Goal: Information Seeking & Learning: Find specific fact

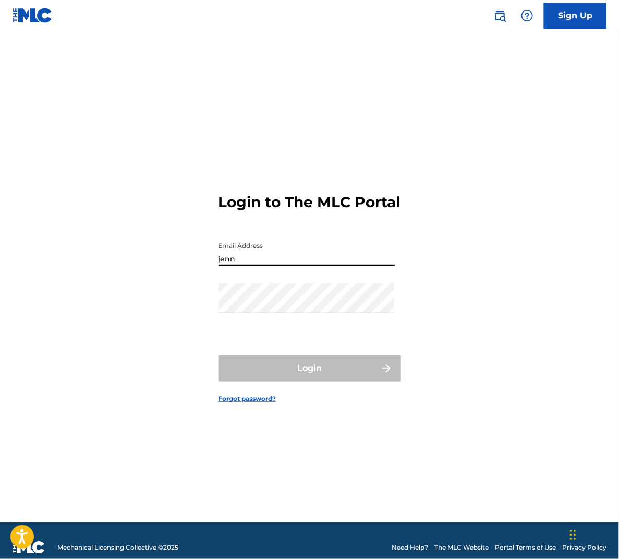
click at [345, 259] on input "jenn" at bounding box center [307, 251] width 176 height 30
click at [329, 266] on input "jenn" at bounding box center [307, 251] width 176 height 30
click at [516, 289] on div "Login to The MLC Portal Email Address Password Login Forgot password?" at bounding box center [309, 289] width 619 height 465
click at [295, 266] on input "Email Address" at bounding box center [307, 251] width 176 height 30
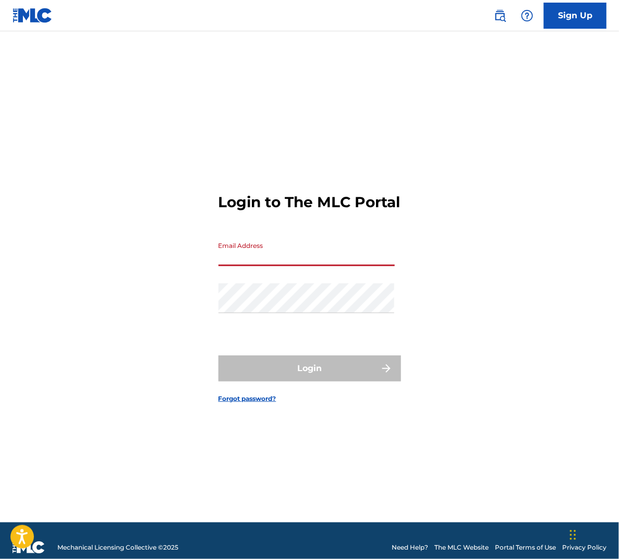
type input "[EMAIL_ADDRESS][DOMAIN_NAME]"
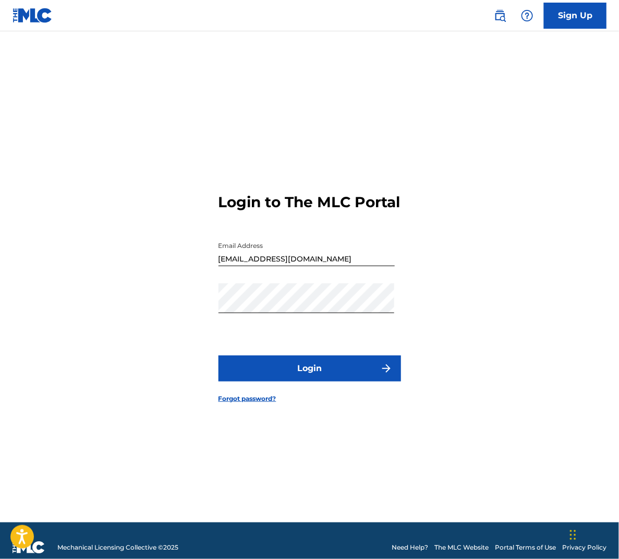
click at [284, 370] on button "Login" at bounding box center [310, 368] width 183 height 26
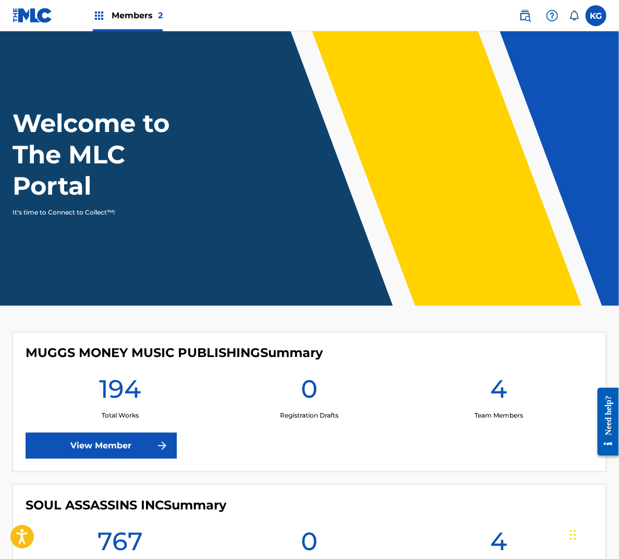
click at [518, 14] on link at bounding box center [525, 15] width 21 height 21
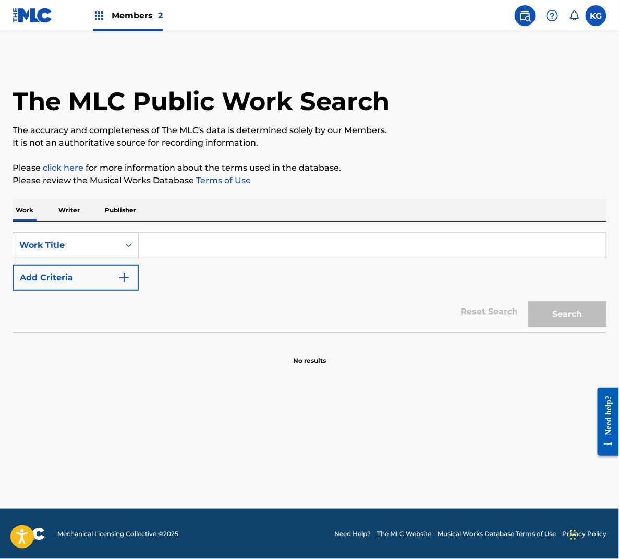
click at [261, 244] on input "Search Form" at bounding box center [372, 245] width 467 height 25
paste input "Only In Your Mind"
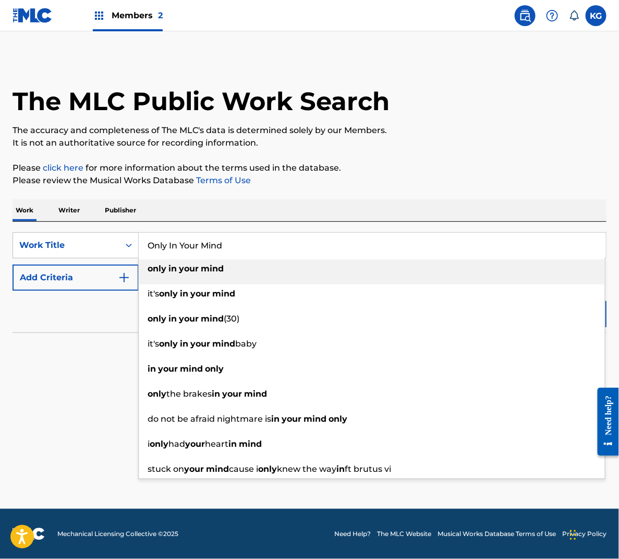
type input "Only In Your Mind"
click at [56, 281] on button "Add Criteria" at bounding box center [76, 277] width 126 height 26
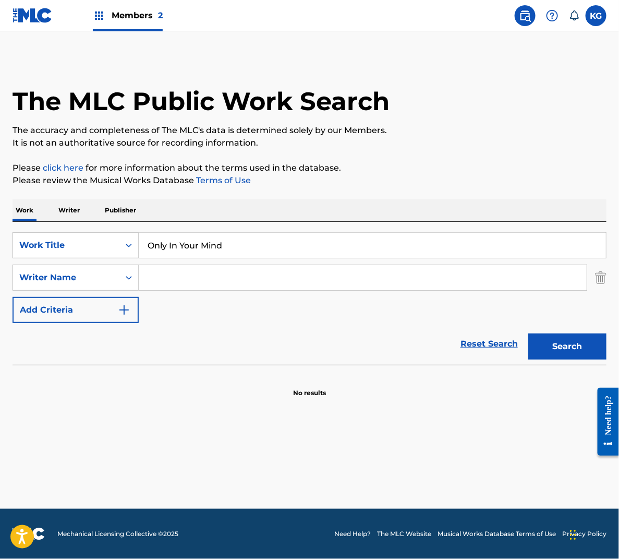
click at [190, 279] on input "Search Form" at bounding box center [363, 277] width 448 height 25
type input "[PERSON_NAME]"
click at [528, 333] on button "Search" at bounding box center [567, 346] width 78 height 26
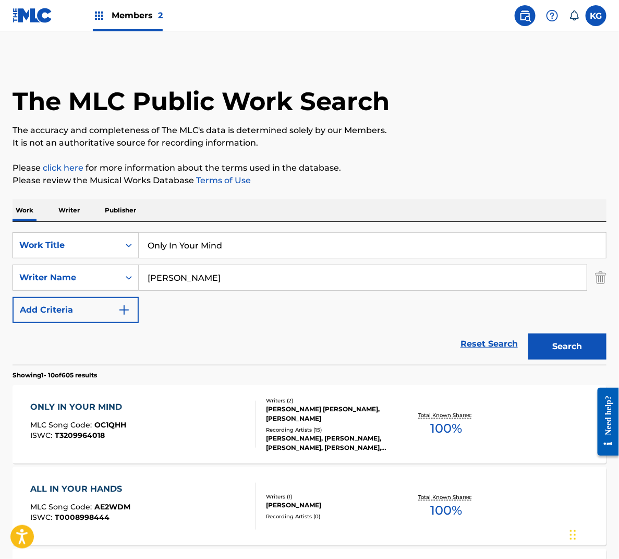
click at [184, 395] on div "ONLY IN YOUR MIND MLC Song Code : OC1QHH ISWC : T3209964018 Writers ( 2 ) [PERS…" at bounding box center [310, 424] width 594 height 78
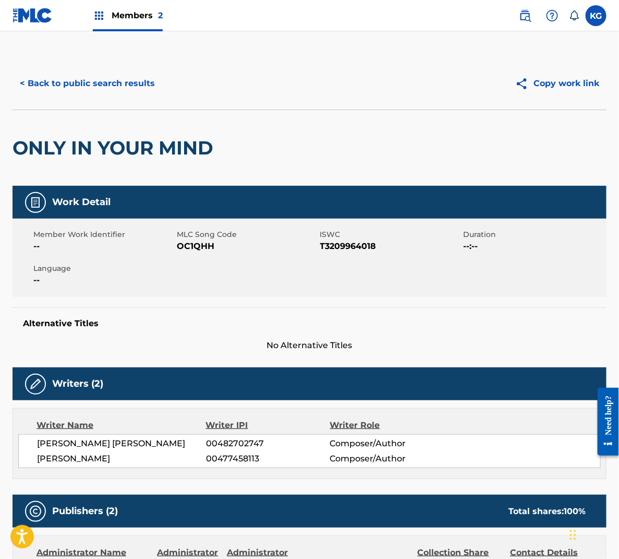
click at [101, 77] on button "< Back to public search results" at bounding box center [88, 83] width 150 height 26
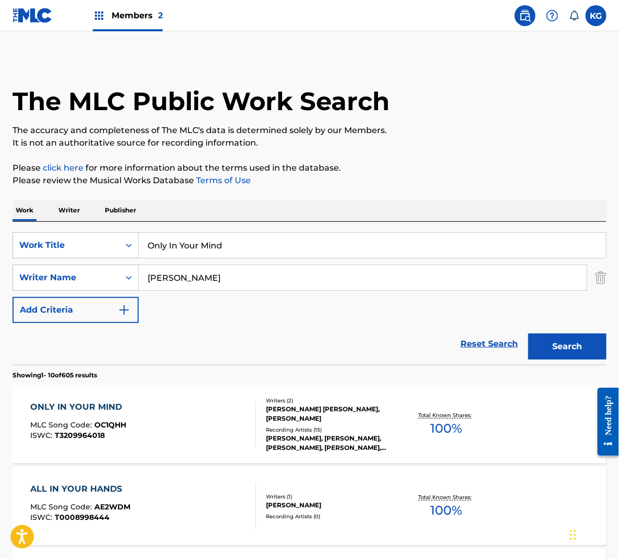
click at [226, 239] on input "Only In Your Mind" at bounding box center [372, 245] width 467 height 25
click at [161, 243] on input "cociane and whiskey" at bounding box center [372, 245] width 467 height 25
click at [155, 244] on input "cociane and whiskey" at bounding box center [372, 245] width 467 height 25
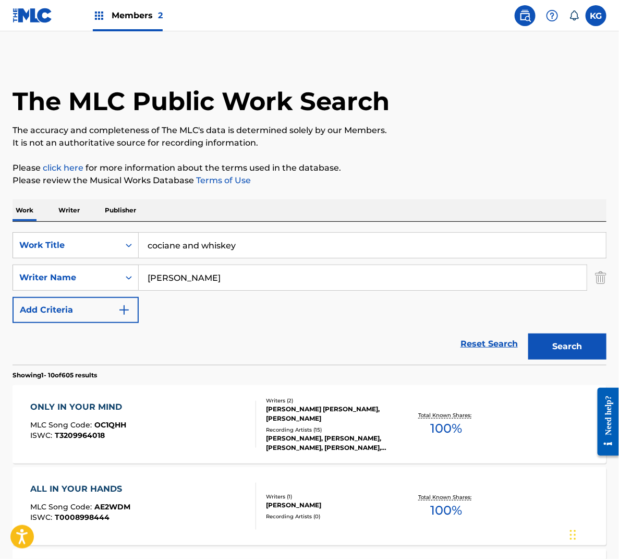
click at [155, 244] on input "cociane and whiskey" at bounding box center [372, 245] width 467 height 25
drag, startPoint x: 216, startPoint y: 256, endPoint x: 240, endPoint y: 249, distance: 24.9
click at [217, 256] on input "cociane and whiskey" at bounding box center [372, 245] width 467 height 25
drag, startPoint x: 243, startPoint y: 248, endPoint x: 124, endPoint y: 231, distance: 119.6
click at [124, 232] on div "SearchWithCriteria6d8a60be-7f08-441c-9612-16dee7aab401 Work Title cociane and w…" at bounding box center [310, 245] width 594 height 26
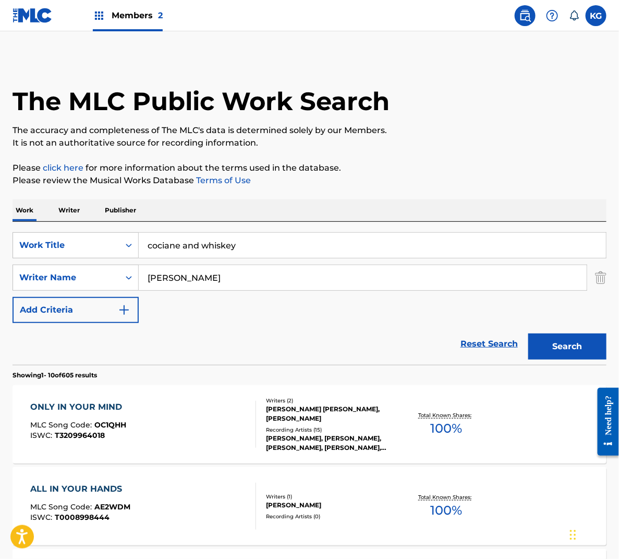
click at [184, 247] on input "cociane and whiskey" at bounding box center [372, 245] width 467 height 25
paste input "ai"
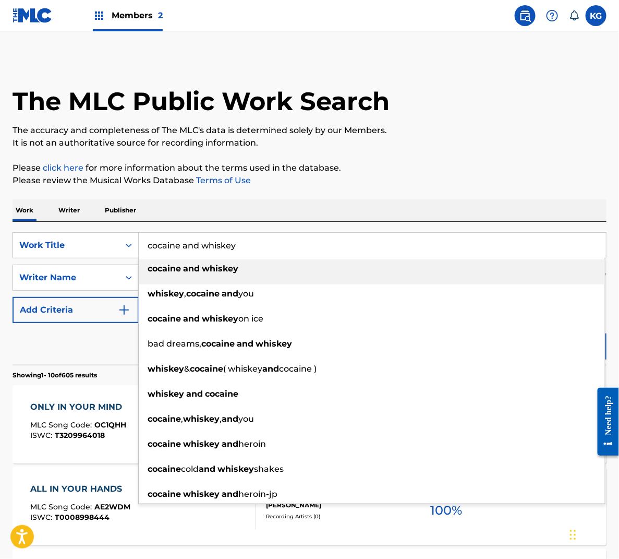
type input "cocaine and whiskey"
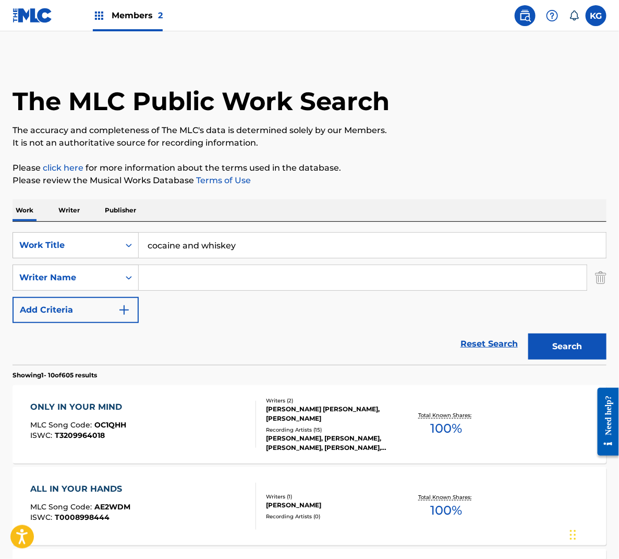
click at [528, 333] on button "Search" at bounding box center [567, 346] width 78 height 26
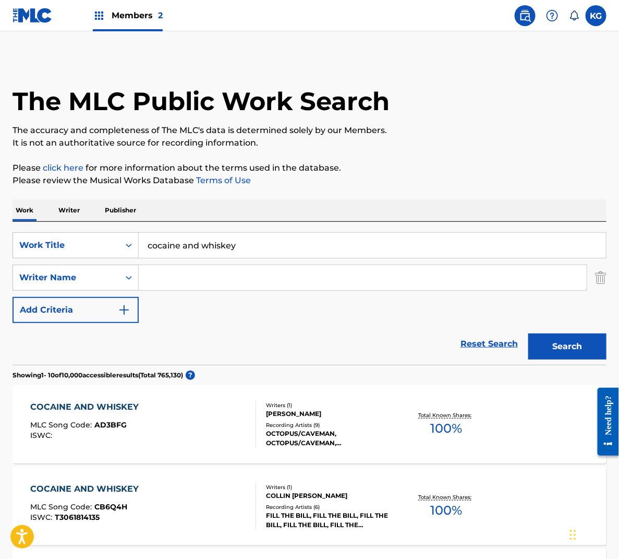
click at [160, 277] on input "Search Form" at bounding box center [363, 277] width 448 height 25
type input "ford"
click at [528, 333] on button "Search" at bounding box center [567, 346] width 78 height 26
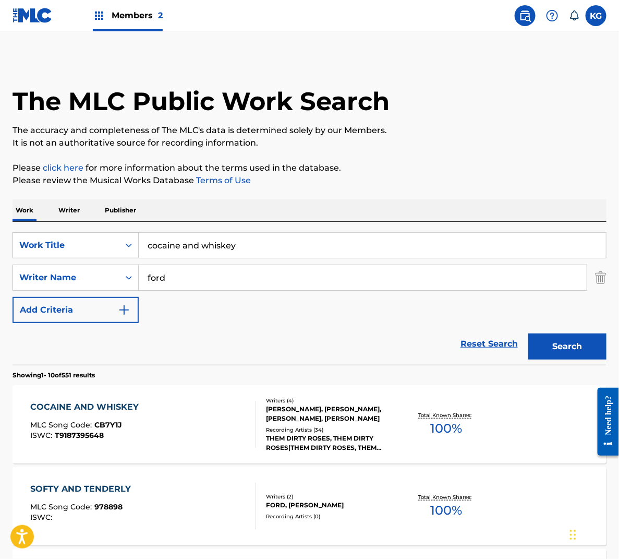
click at [257, 397] on div "Writers ( 4 ) [PERSON_NAME], [PERSON_NAME], [PERSON_NAME], [PERSON_NAME] Record…" at bounding box center [326, 424] width 141 height 56
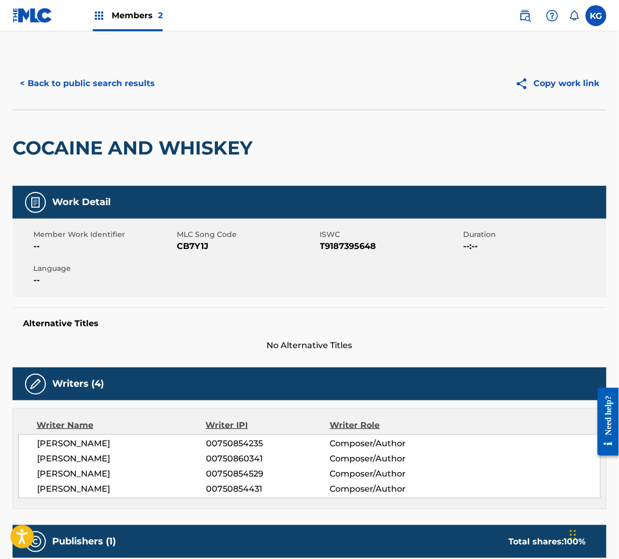
click at [102, 78] on button "< Back to public search results" at bounding box center [88, 83] width 150 height 26
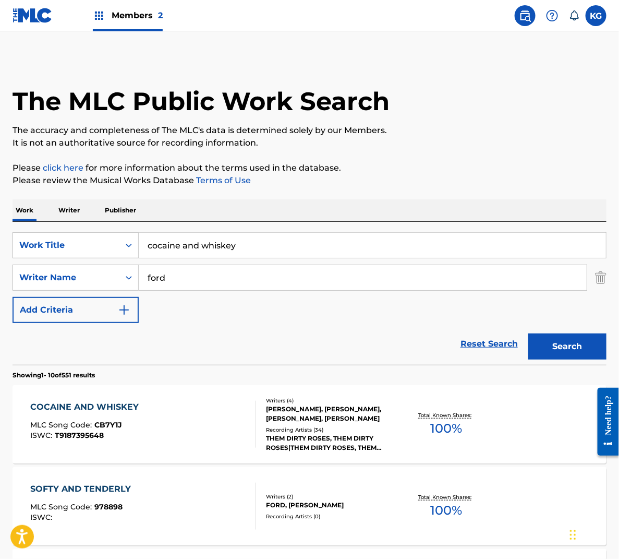
click at [238, 250] on input "cocaine and whiskey" at bounding box center [372, 245] width 467 height 25
drag, startPoint x: 273, startPoint y: 247, endPoint x: -5, endPoint y: 228, distance: 278.6
click at [0, 228] on html "Accessibility Screen-Reader Guide, Feedback, and Issue Reporting | New window M…" at bounding box center [309, 279] width 619 height 559
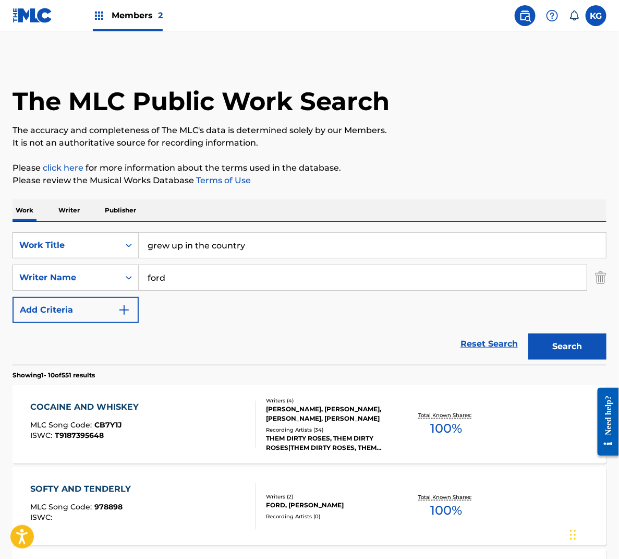
type input "grew up in the country"
click at [555, 351] on button "Search" at bounding box center [567, 346] width 78 height 26
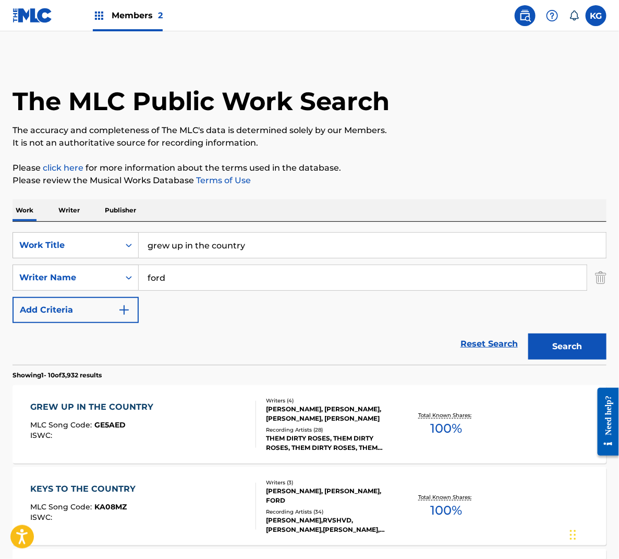
click at [311, 427] on div "Recording Artists ( 28 )" at bounding box center [331, 430] width 131 height 8
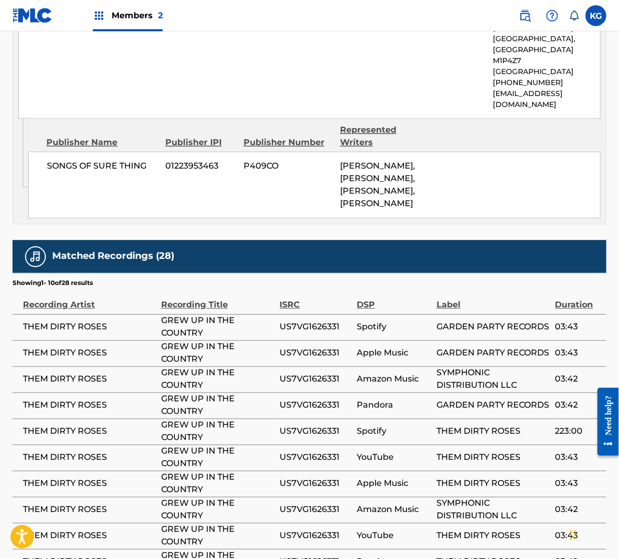
scroll to position [639, 0]
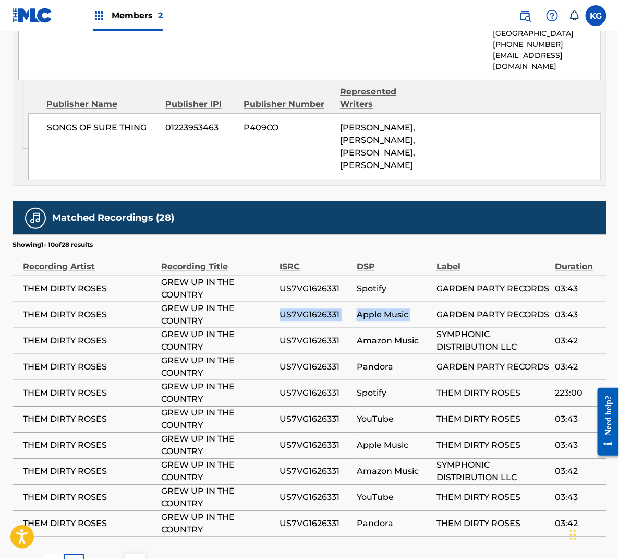
drag, startPoint x: 463, startPoint y: 285, endPoint x: 196, endPoint y: 304, distance: 268.2
click at [209, 301] on tr "THEM DIRTY ROSES GREW UP IN THE COUNTRY US7VG1626331 Apple Music GARDEN PARTY R…" at bounding box center [310, 314] width 594 height 26
click at [193, 305] on span "GREW UP IN THE COUNTRY" at bounding box center [218, 314] width 114 height 25
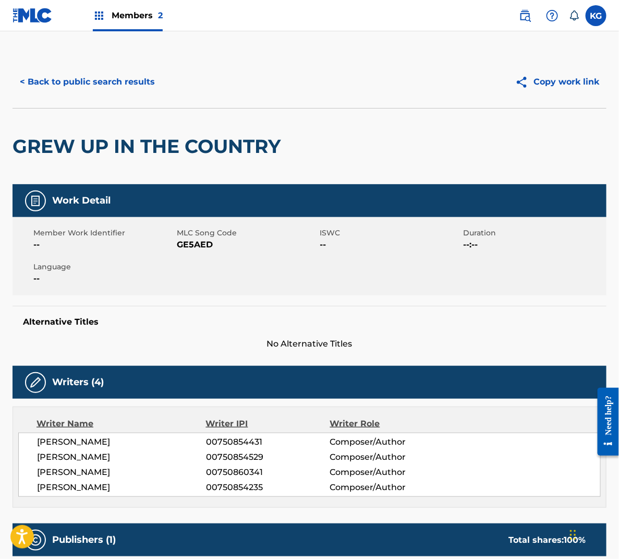
scroll to position [0, 0]
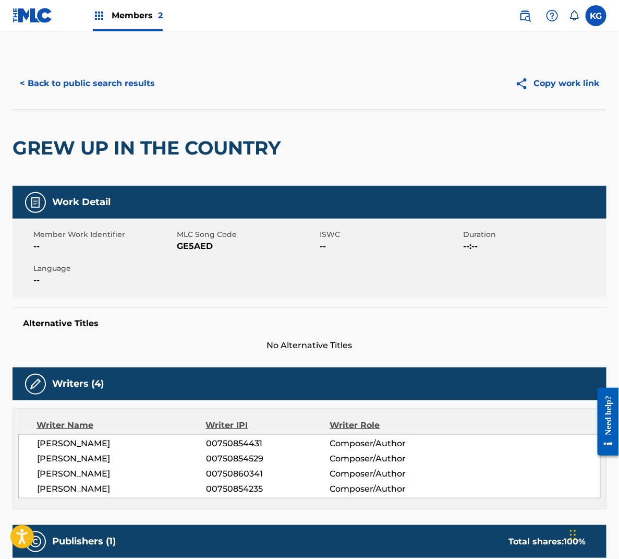
click at [135, 85] on button "< Back to public search results" at bounding box center [88, 83] width 150 height 26
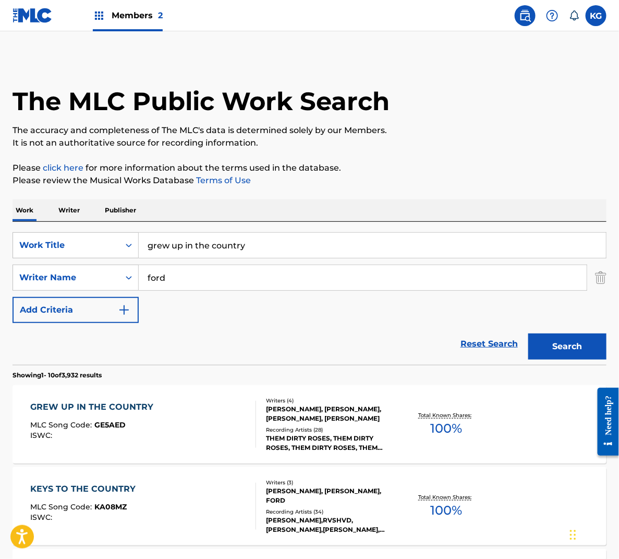
click at [231, 245] on input "grew up in the country" at bounding box center [372, 245] width 467 height 25
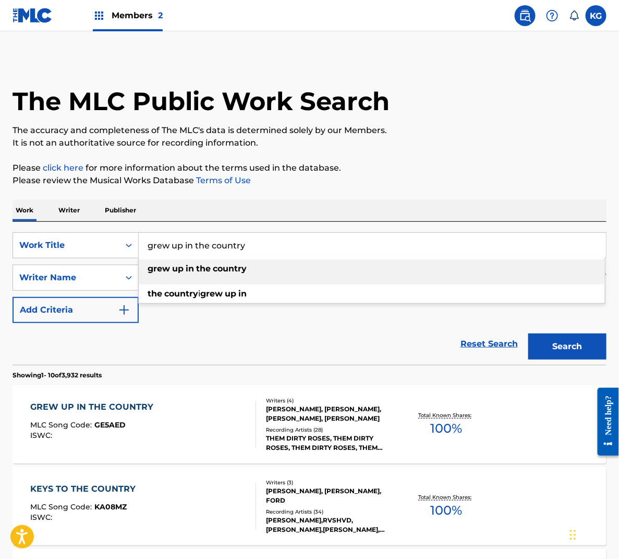
click at [231, 245] on input "grew up in the country" at bounding box center [372, 245] width 467 height 25
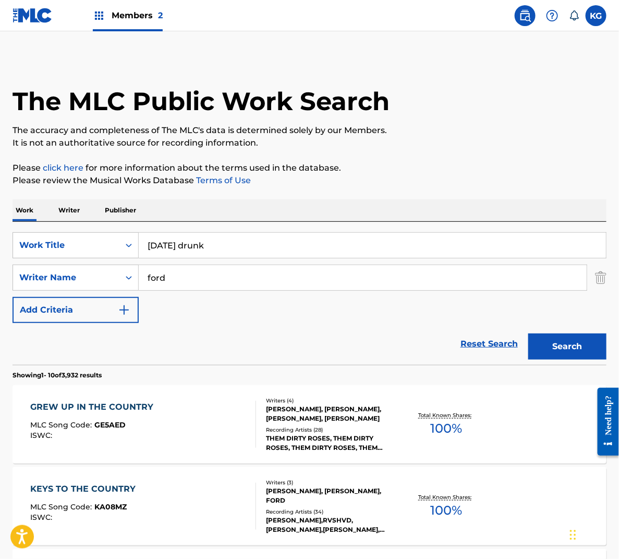
type input "[DATE] drunk"
click at [569, 336] on button "Search" at bounding box center [567, 346] width 78 height 26
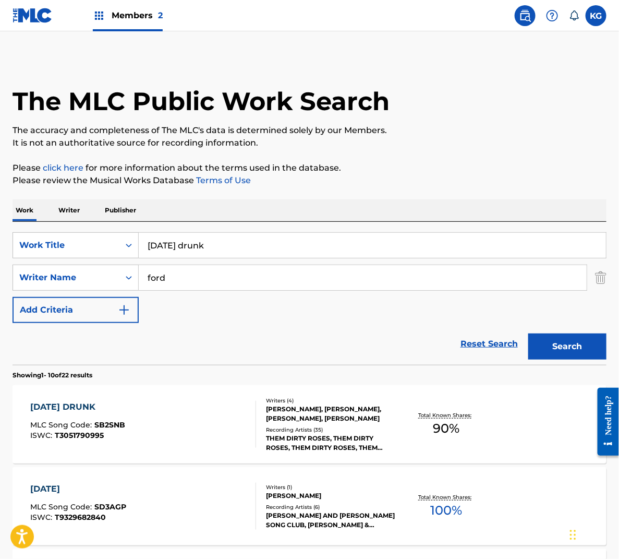
click at [235, 424] on div "[DATE] DRUNK MLC Song Code : SB2SNB ISWC : T3051790995" at bounding box center [143, 424] width 226 height 47
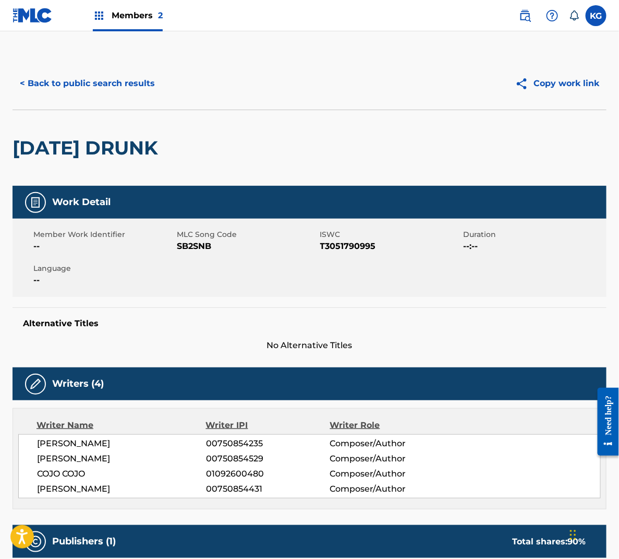
drag, startPoint x: 119, startPoint y: 113, endPoint x: 118, endPoint y: 105, distance: 7.9
click at [119, 113] on div "[DATE] DRUNK" at bounding box center [88, 148] width 151 height 76
click at [115, 91] on button "< Back to public search results" at bounding box center [88, 83] width 150 height 26
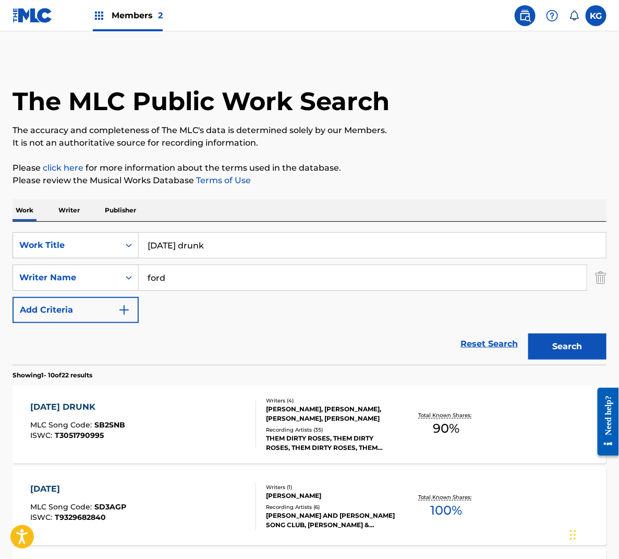
click at [176, 243] on input "[DATE] drunk" at bounding box center [372, 245] width 467 height 25
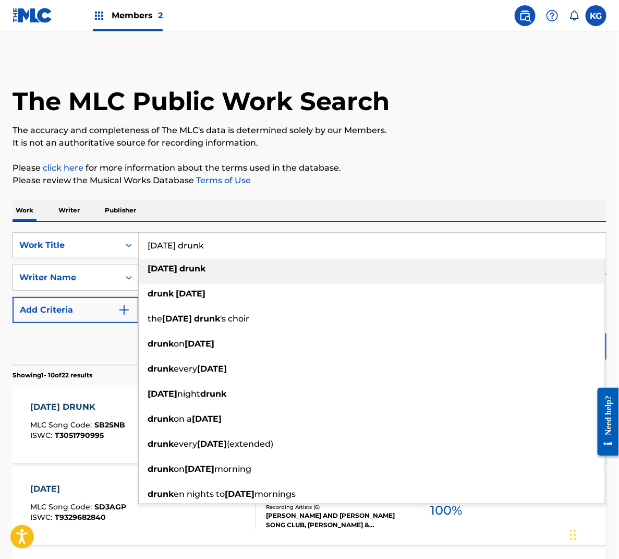
click at [176, 243] on input "[DATE] drunk" at bounding box center [372, 245] width 467 height 25
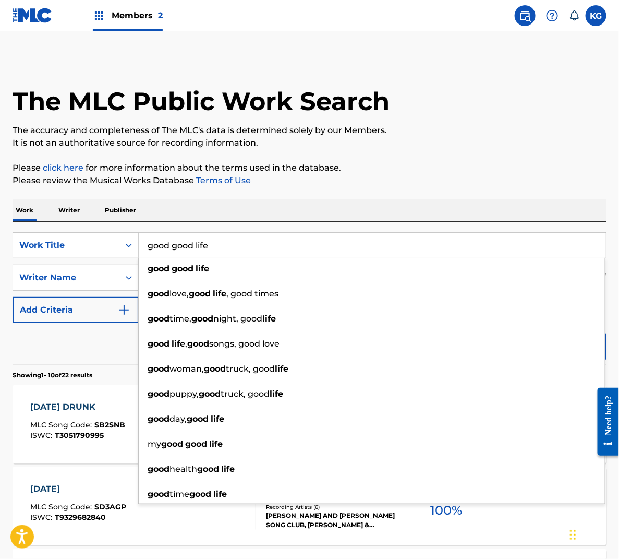
click at [198, 250] on input "good good life" at bounding box center [372, 245] width 467 height 25
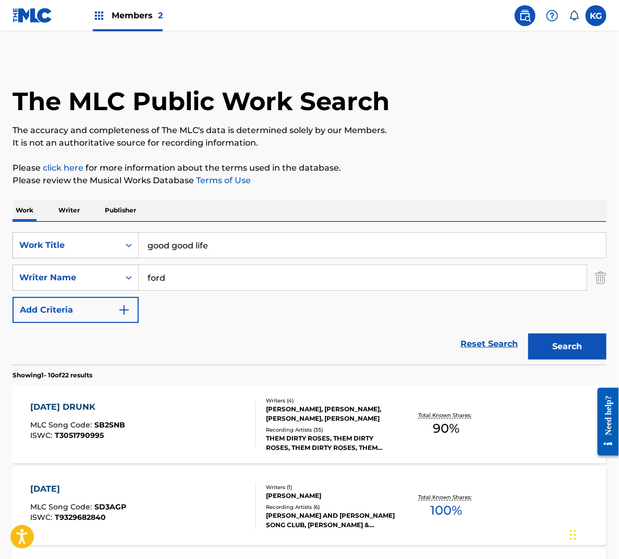
click at [206, 238] on input "good good life" at bounding box center [372, 245] width 467 height 25
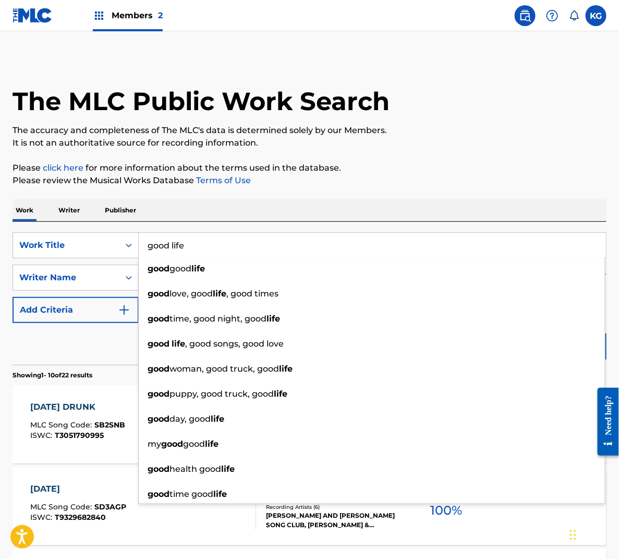
type input "good life"
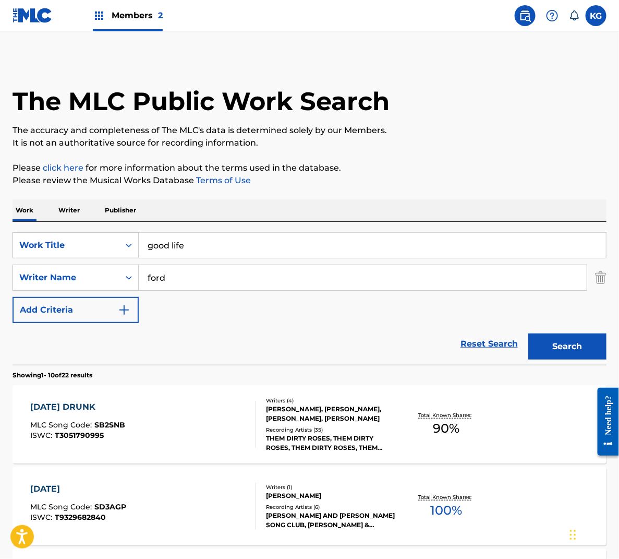
click at [275, 101] on h1 "The MLC Public Work Search" at bounding box center [201, 101] width 377 height 31
click at [565, 345] on button "Search" at bounding box center [567, 346] width 78 height 26
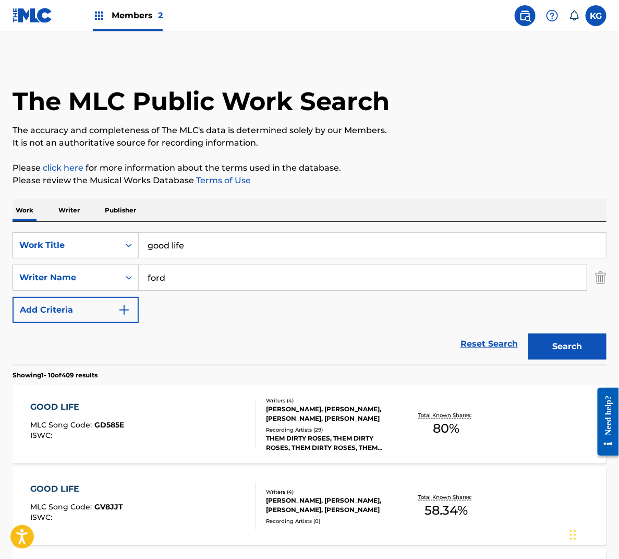
click at [236, 409] on div "GOOD LIFE MLC Song Code : GD585E ISWC :" at bounding box center [143, 424] width 226 height 47
